Goal: Transaction & Acquisition: Purchase product/service

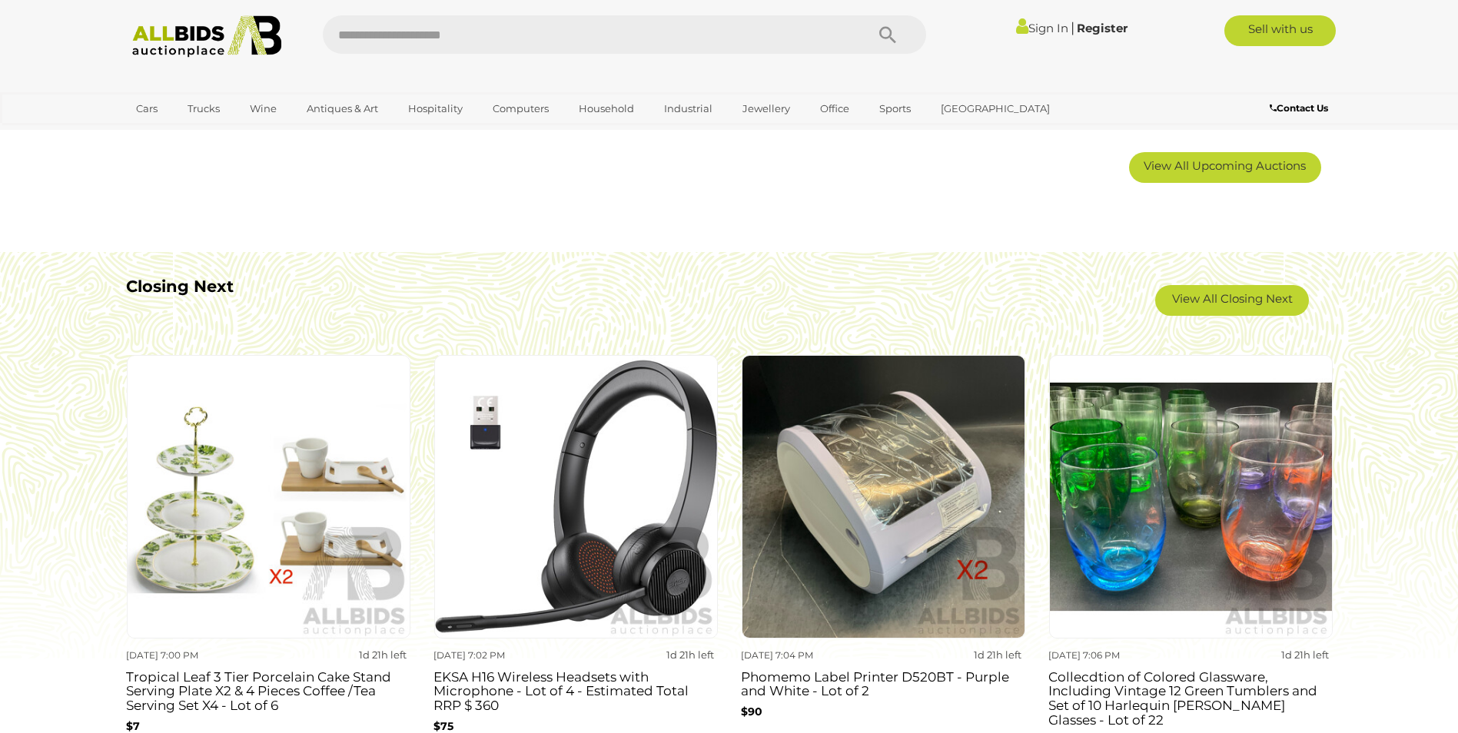
scroll to position [1273, 0]
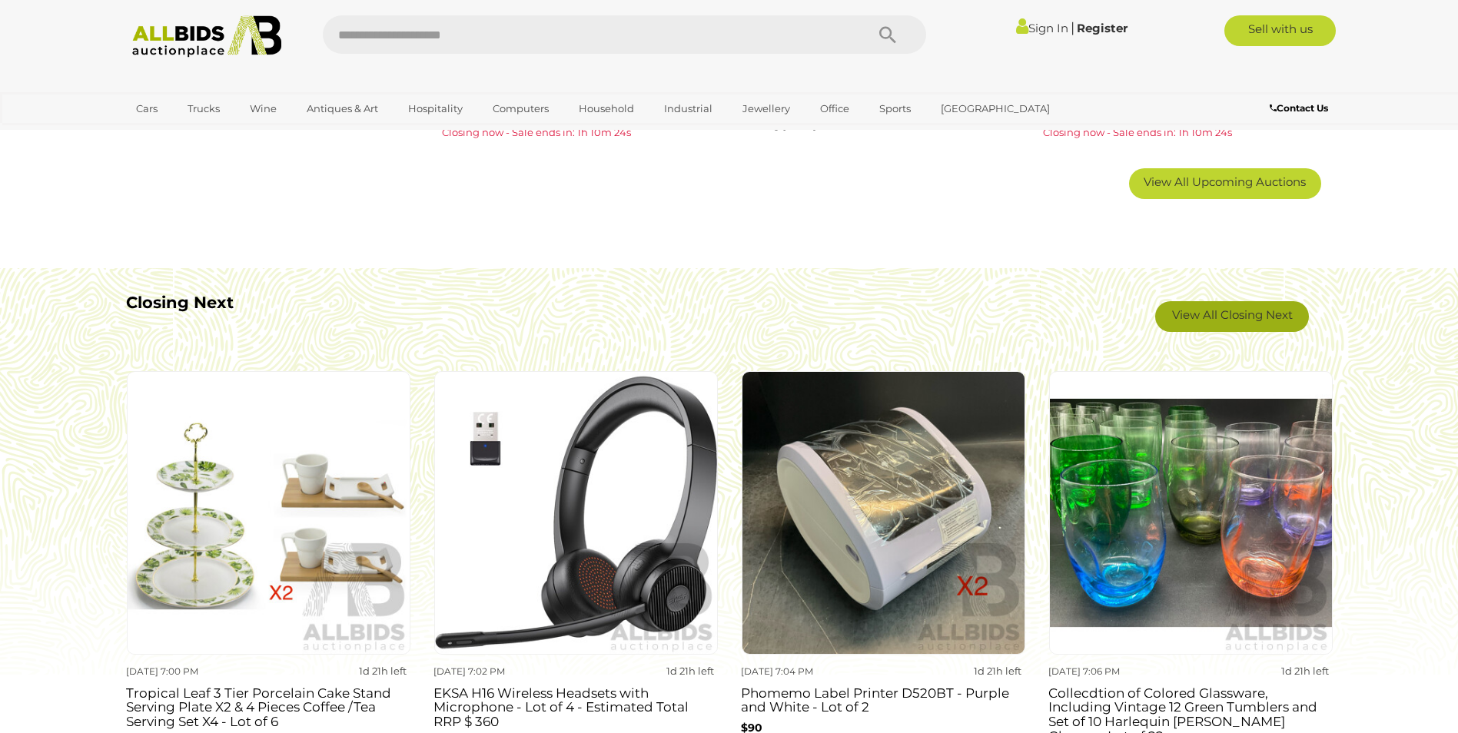
click at [1263, 316] on link "View All Closing Next" at bounding box center [1232, 316] width 154 height 31
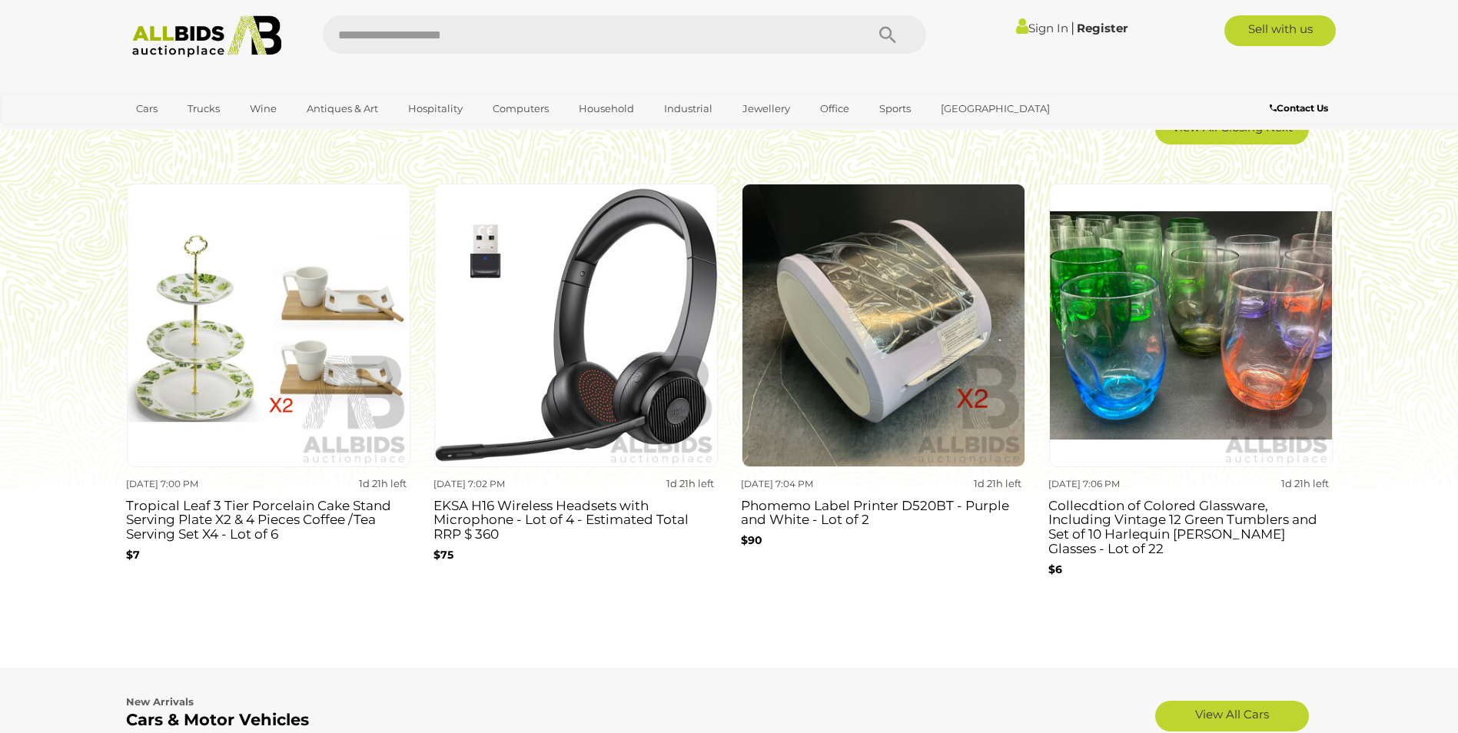
scroll to position [1461, 0]
click at [1224, 375] on img at bounding box center [1191, 325] width 284 height 284
